Goal: Find specific page/section: Find specific page/section

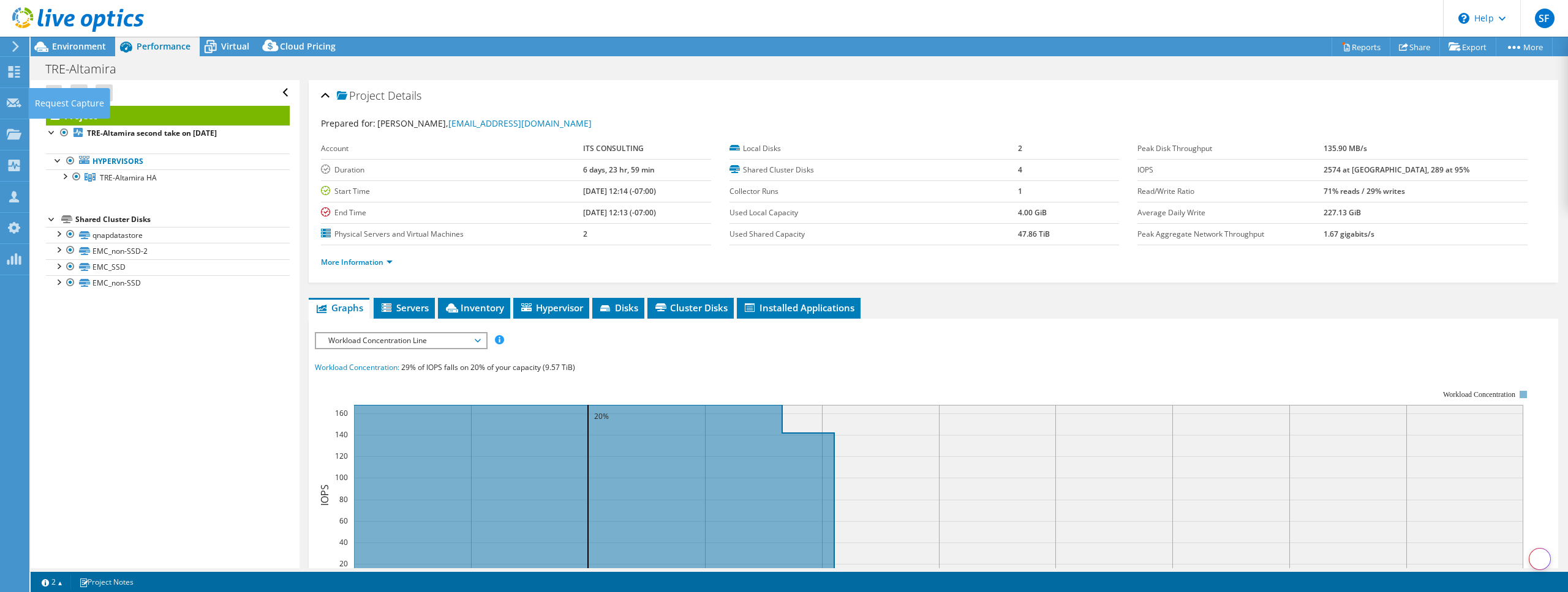
select select "USD"
click at [11, 136] on use at bounding box center [14, 134] width 15 height 11
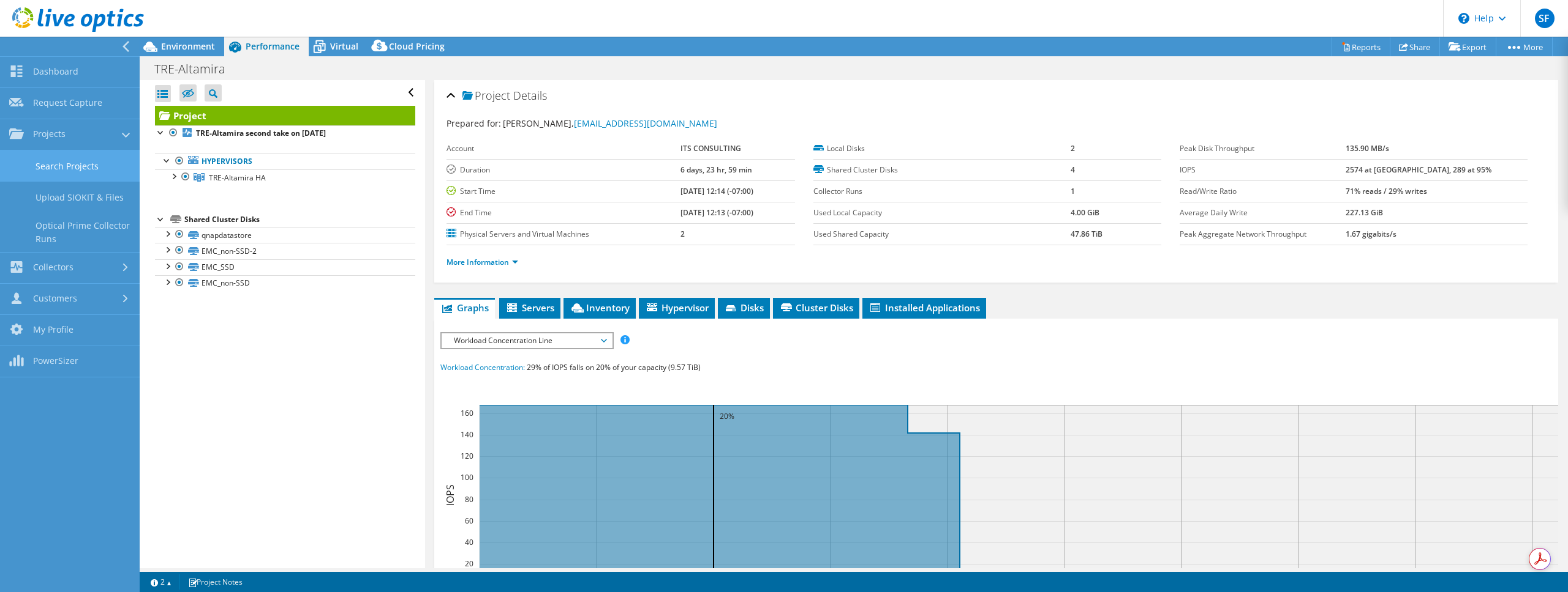
click at [60, 177] on link "Search Projects" at bounding box center [69, 166] width 139 height 32
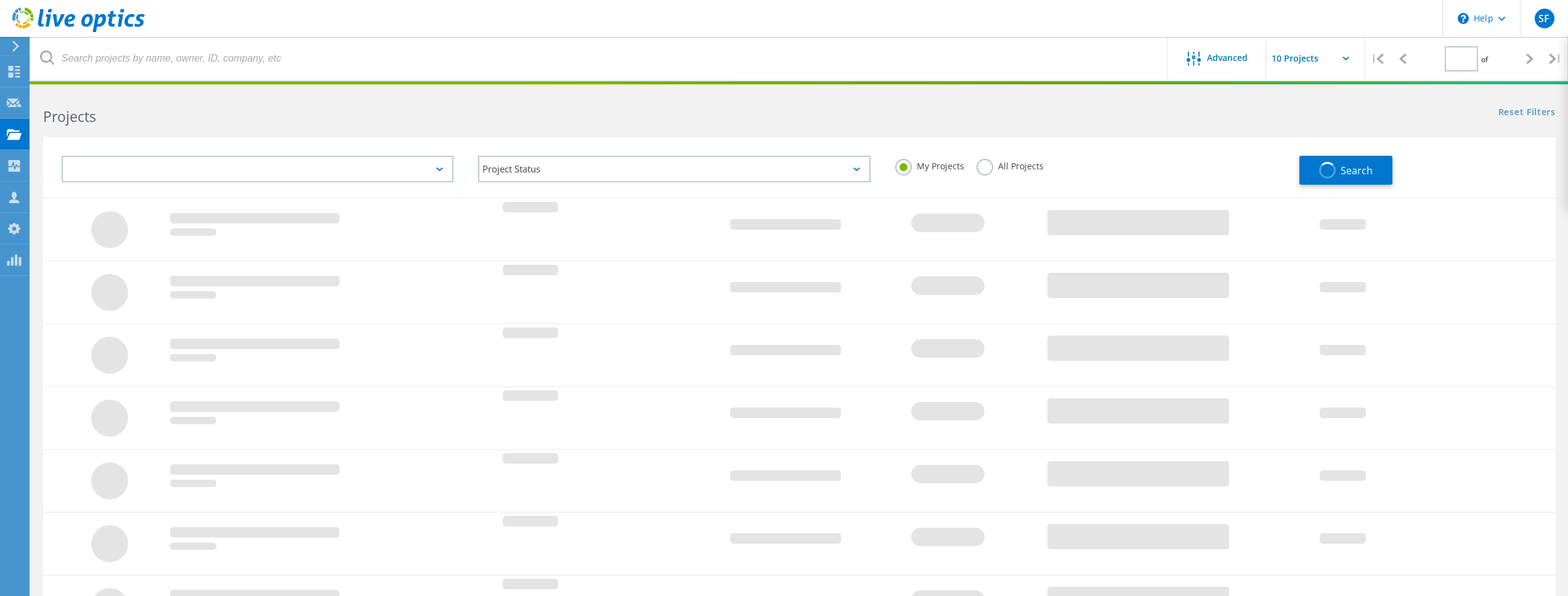
type input "1"
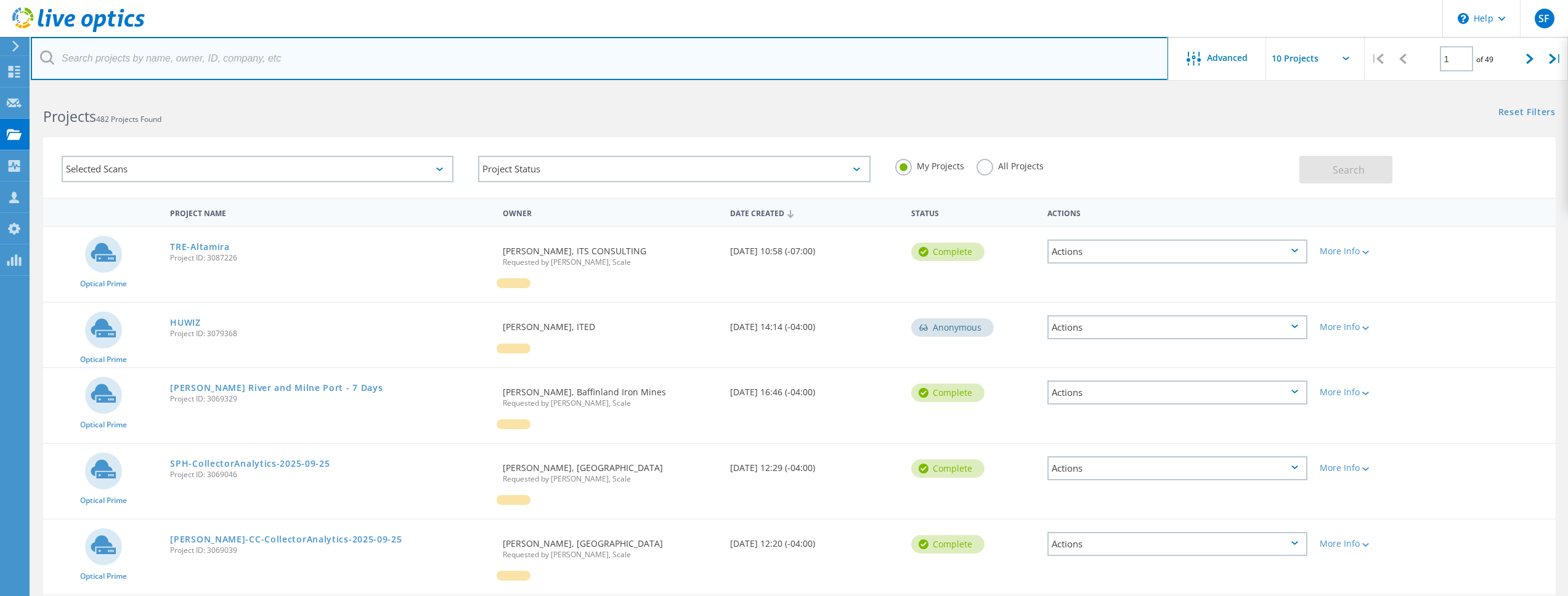
click at [161, 58] on input "text" at bounding box center [600, 58] width 1138 height 43
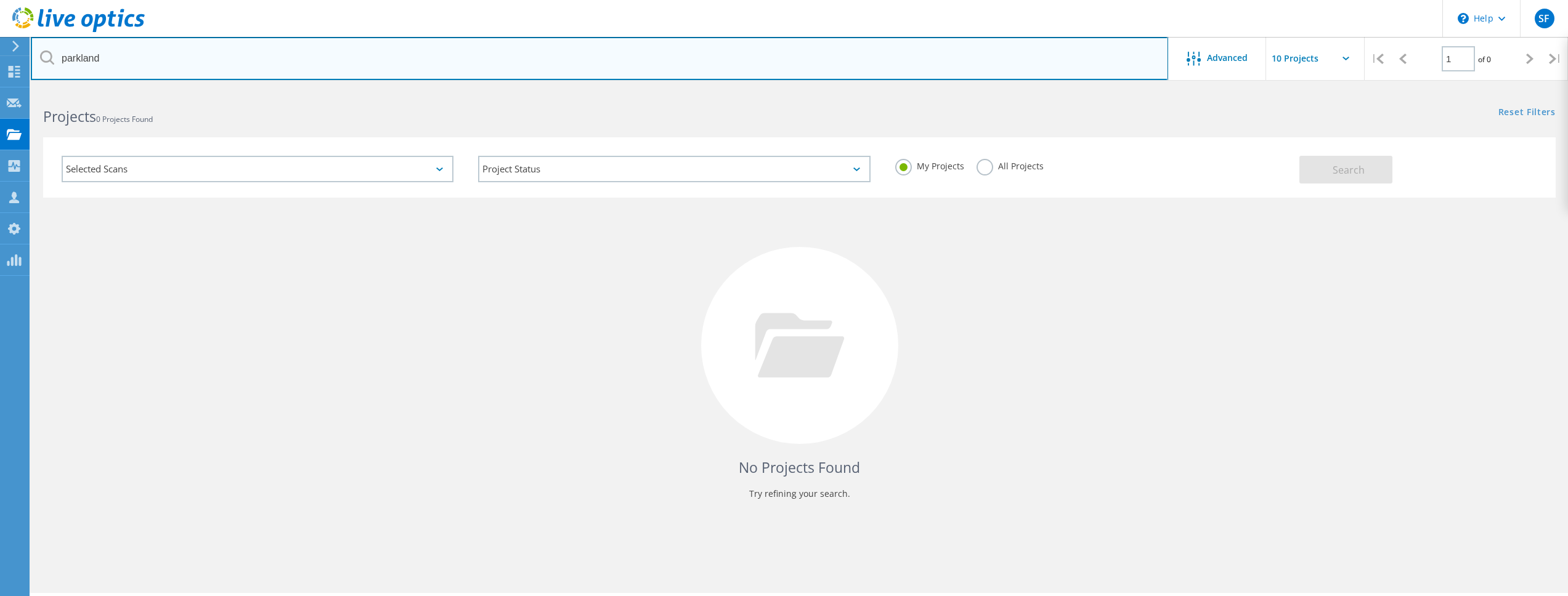
click at [312, 63] on input "parkland" at bounding box center [600, 58] width 1138 height 43
drag, startPoint x: 280, startPoint y: 58, endPoint x: 32, endPoint y: 48, distance: 248.2
click at [32, 49] on input "parkland" at bounding box center [600, 58] width 1138 height 43
paste input "[PERSON_NAME][EMAIL_ADDRESS][DOMAIN_NAME]"
type input "[PERSON_NAME][EMAIL_ADDRESS][DOMAIN_NAME]"
